Goal: Book appointment/travel/reservation

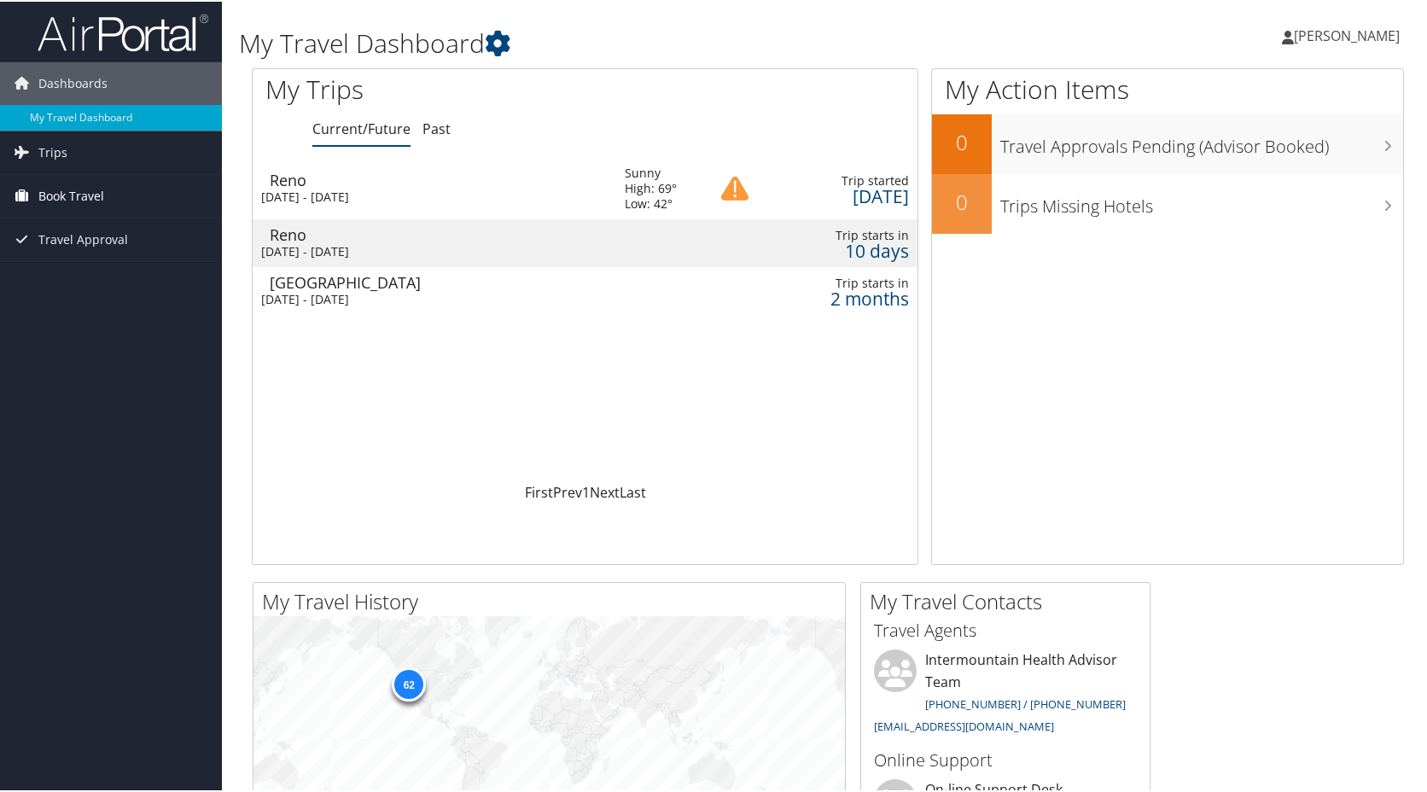
click at [106, 201] on link "Book Travel" at bounding box center [111, 194] width 222 height 43
click at [91, 278] on link "Book/Manage Online Trips" at bounding box center [111, 280] width 222 height 26
